Goal: Information Seeking & Learning: Compare options

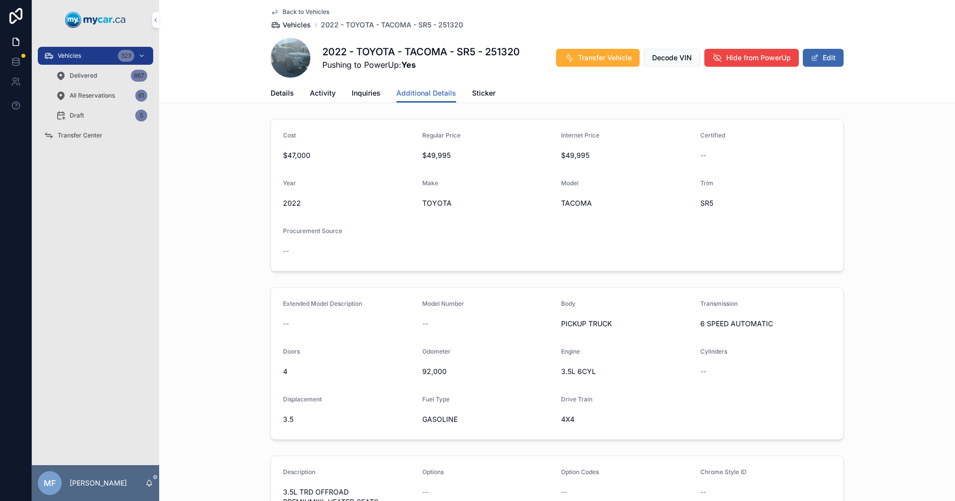
click at [292, 26] on span "Vehicles" at bounding box center [297, 25] width 28 height 10
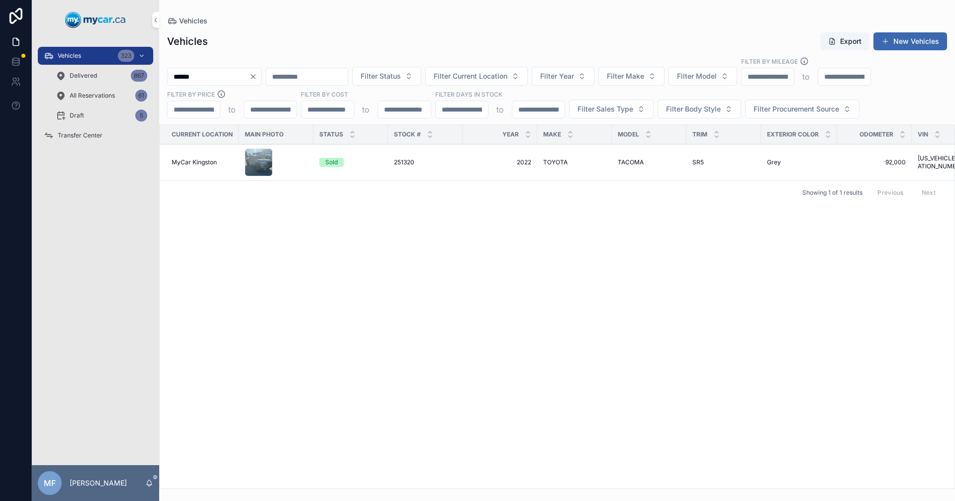
drag, startPoint x: 249, startPoint y: 79, endPoint x: 275, endPoint y: 79, distance: 26.4
click at [249, 79] on input "******" at bounding box center [209, 77] width 82 height 14
click at [257, 76] on icon "Clear" at bounding box center [253, 77] width 8 height 8
click at [496, 75] on span "Filter Current Location" at bounding box center [459, 76] width 74 height 10
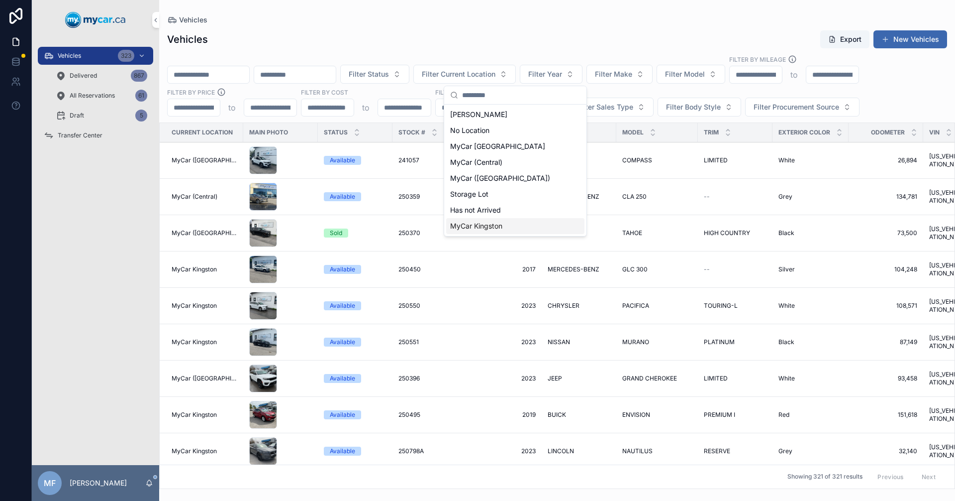
click at [482, 229] on span "MyCar Kingston" at bounding box center [476, 226] width 52 height 10
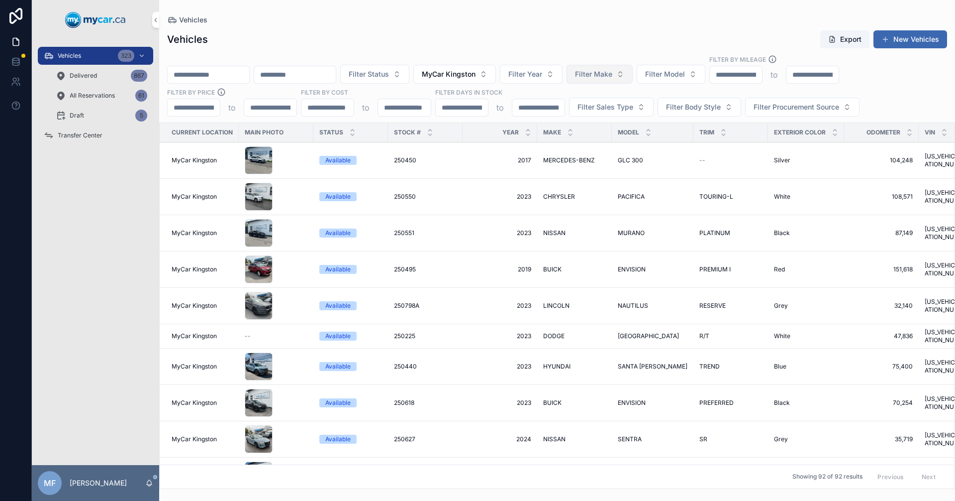
click at [612, 74] on span "Filter Make" at bounding box center [593, 74] width 37 height 10
type input "***"
click at [608, 113] on span "LINCOLN" at bounding box center [600, 114] width 31 height 10
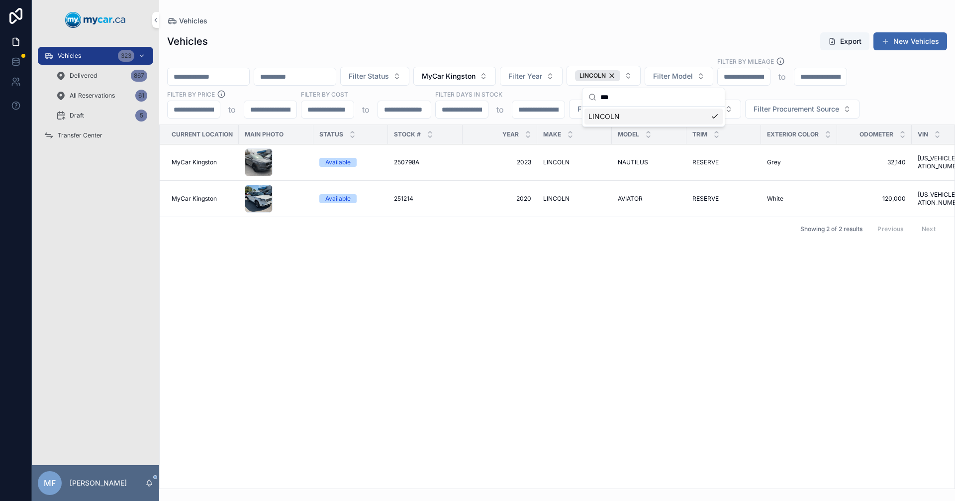
click at [465, 166] on td "2023 2023" at bounding box center [500, 162] width 75 height 36
click at [627, 161] on span "NAUTILUS" at bounding box center [633, 162] width 30 height 8
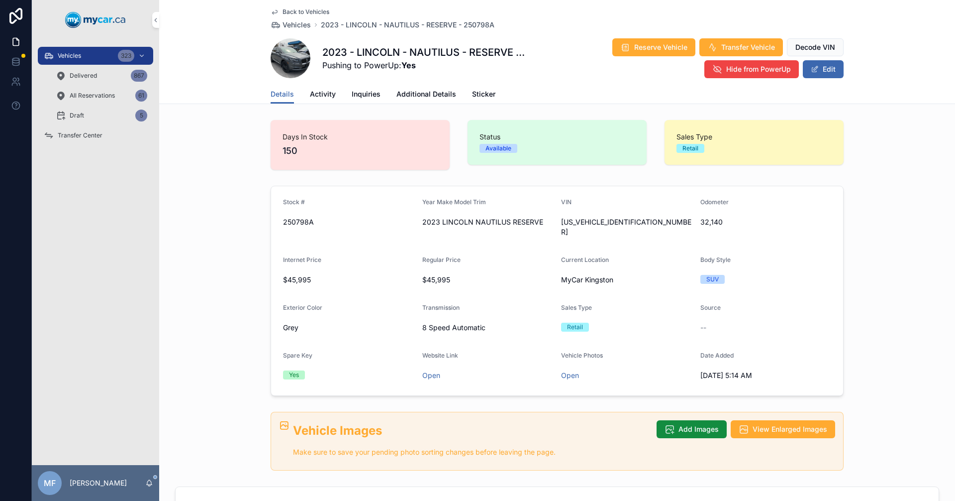
click at [421, 92] on span "Additional Details" at bounding box center [427, 94] width 60 height 10
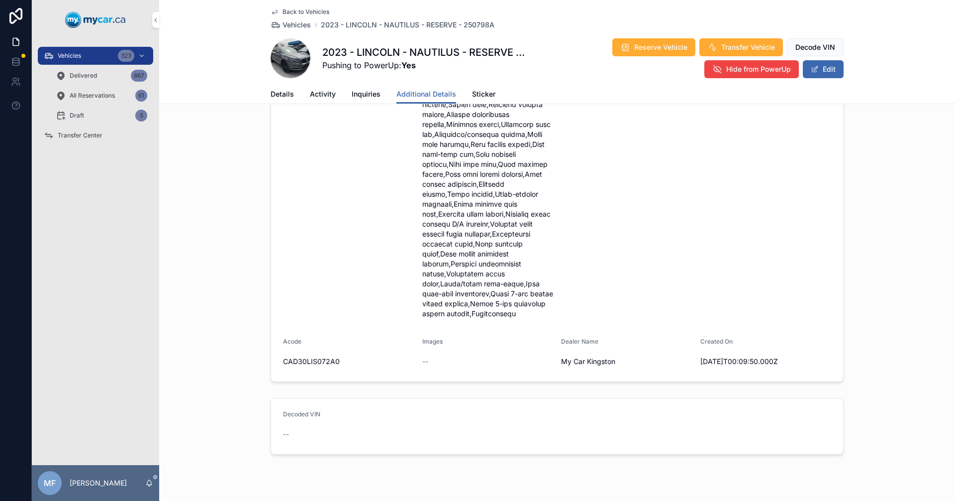
scroll to position [658, 0]
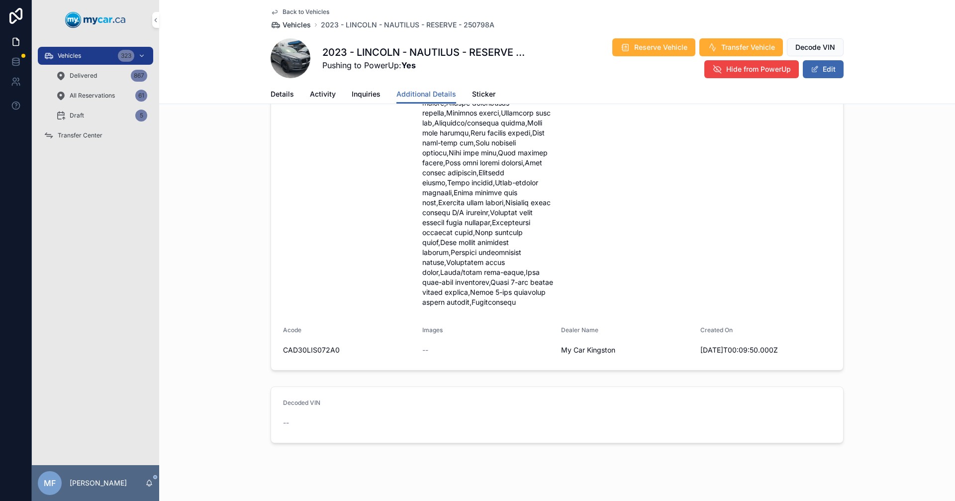
click at [289, 26] on span "Vehicles" at bounding box center [297, 25] width 28 height 10
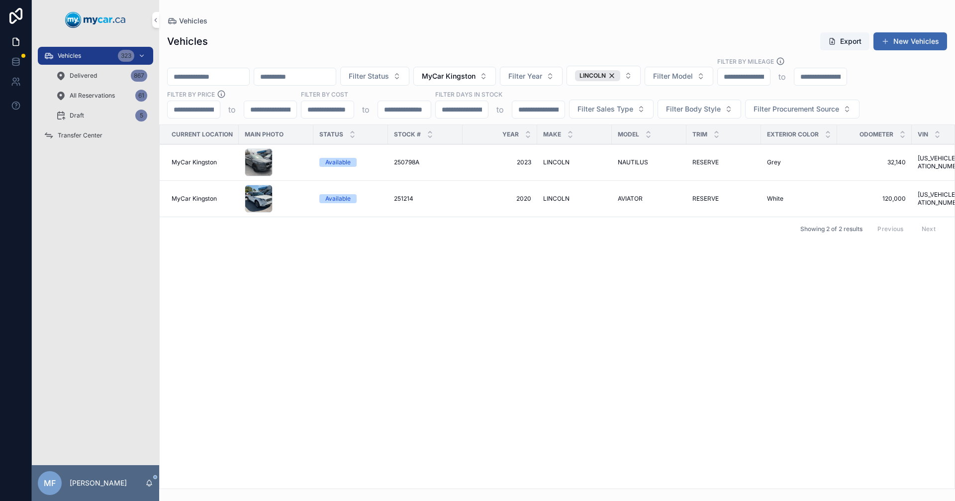
click at [81, 56] on span "Vehicles" at bounding box center [69, 56] width 23 height 8
